Goal: Information Seeking & Learning: Learn about a topic

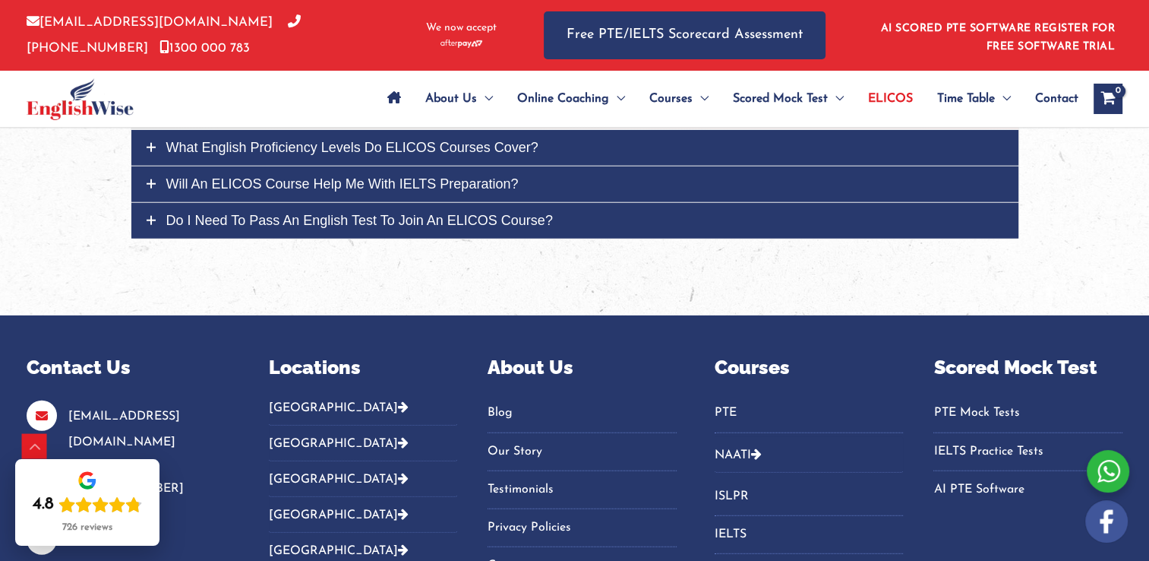
scroll to position [4241, 0]
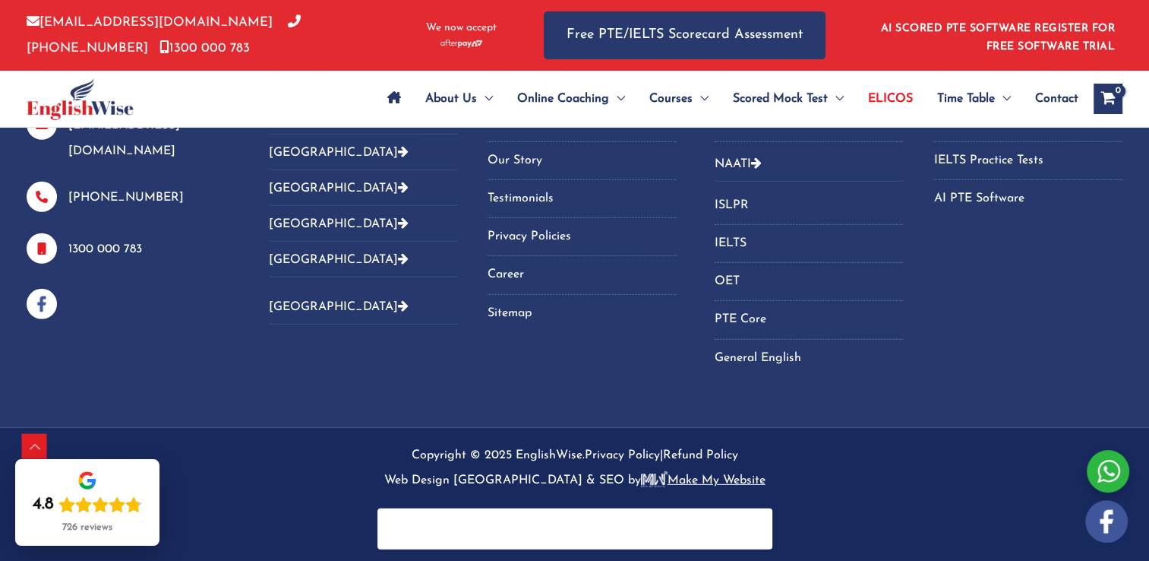
click at [519, 272] on link "Career" at bounding box center [582, 274] width 189 height 25
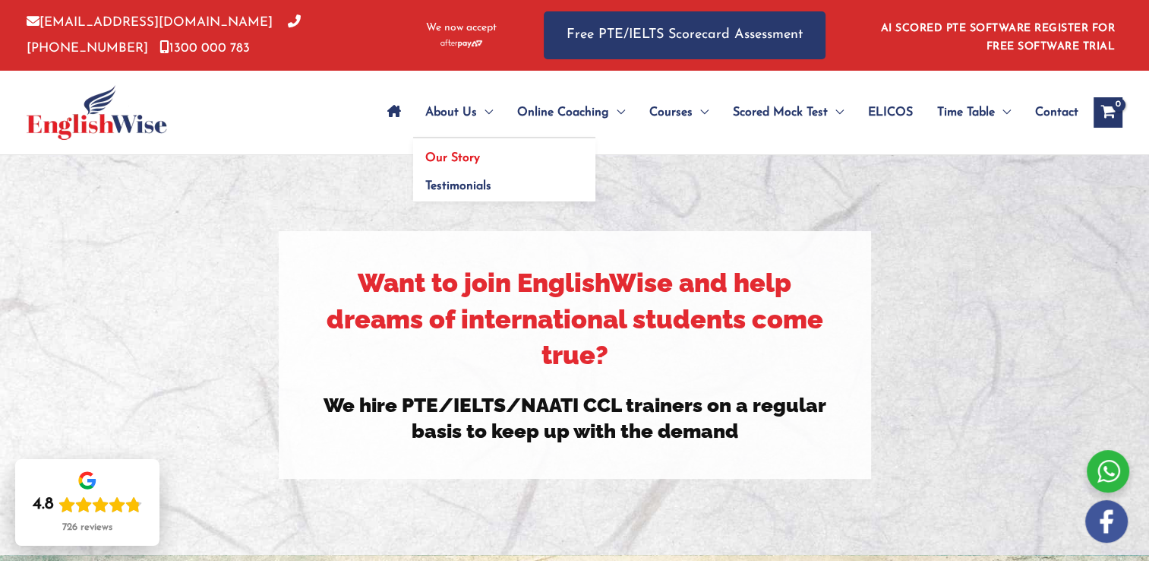
click at [488, 157] on link "Our Story" at bounding box center [504, 152] width 182 height 29
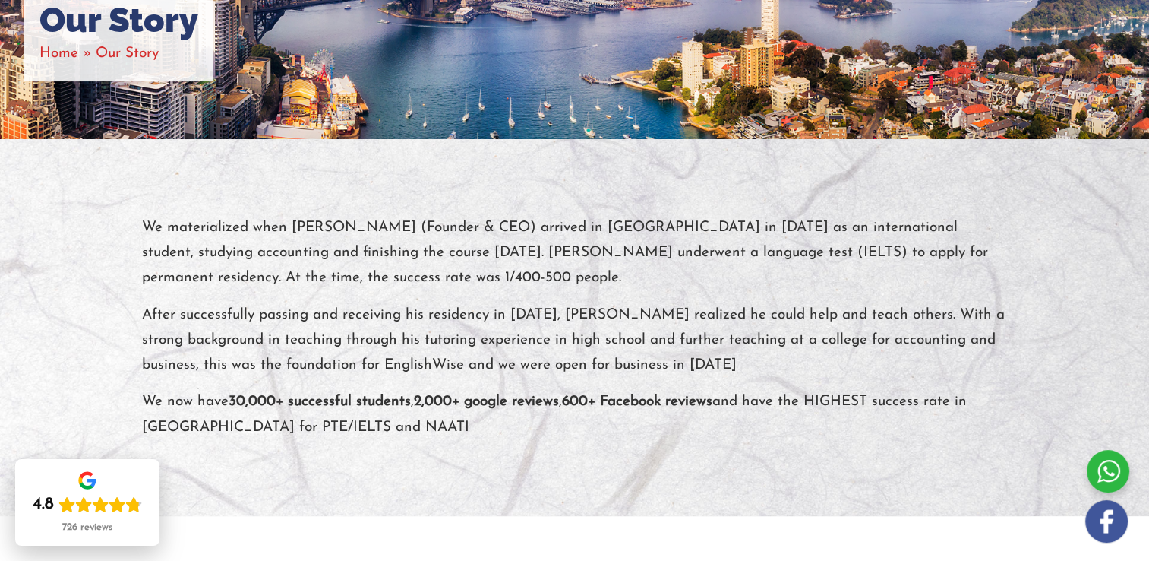
click at [253, 226] on p "We materialized when [PERSON_NAME] (Founder & CEO) arrived in [GEOGRAPHIC_DATA]…" at bounding box center [575, 253] width 866 height 76
drag, startPoint x: 291, startPoint y: 228, endPoint x: 363, endPoint y: 222, distance: 72.4
click at [363, 222] on p "We materialized when [PERSON_NAME] (Founder & CEO) arrived in [GEOGRAPHIC_DATA]…" at bounding box center [575, 253] width 866 height 76
copy p "[PERSON_NAME]"
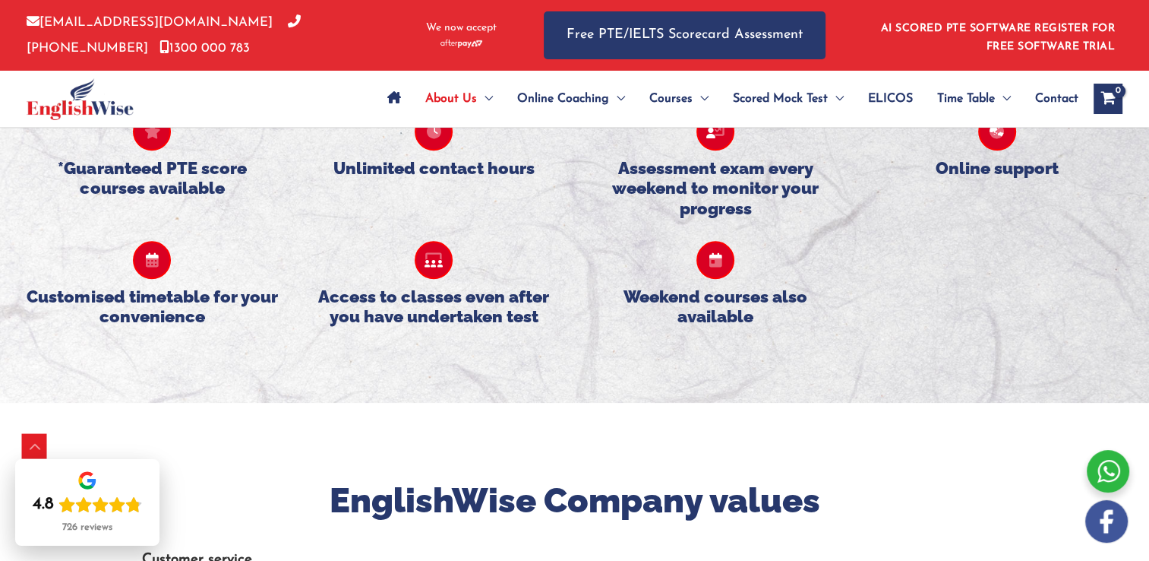
scroll to position [1519, 0]
